Goal: Information Seeking & Learning: Understand process/instructions

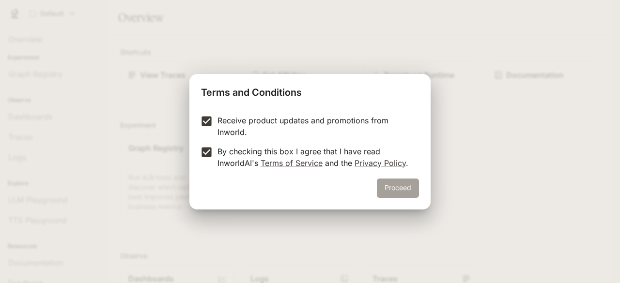
click at [411, 186] on button "Proceed" at bounding box center [398, 188] width 42 height 19
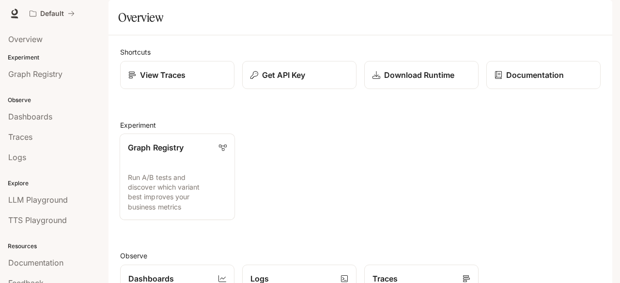
click at [205, 203] on p "Run A/B tests and discover which variant best improves your business metrics" at bounding box center [177, 192] width 99 height 39
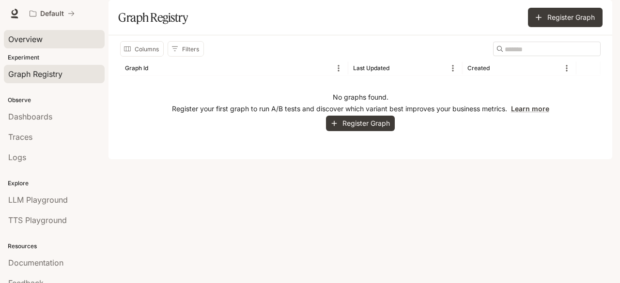
click at [37, 42] on span "Overview" at bounding box center [25, 39] width 34 height 12
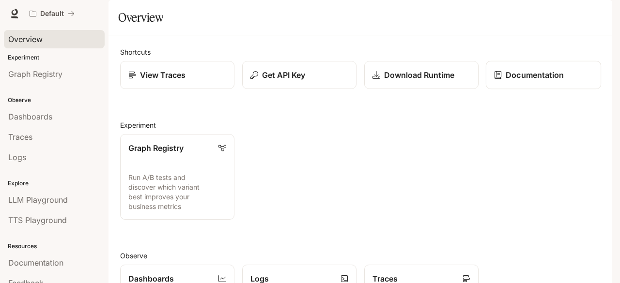
click at [549, 88] on link "Documentation" at bounding box center [543, 75] width 115 height 29
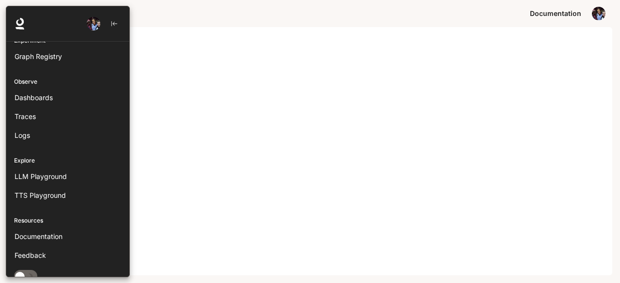
scroll to position [36, 0]
